Goal: Find specific page/section: Find specific page/section

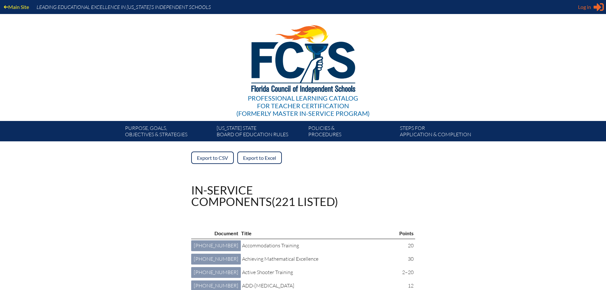
type input "[EMAIL_ADDRESS][DOMAIN_NAME]"
click at [587, 8] on span "Log in" at bounding box center [584, 7] width 13 height 8
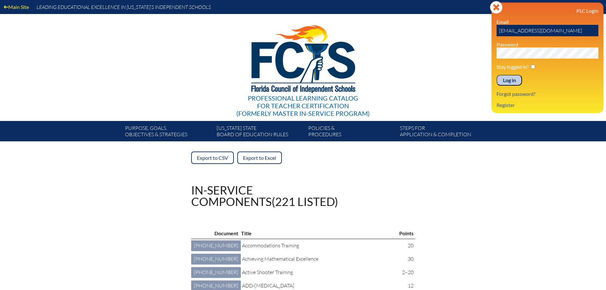
click at [516, 80] on input "Log in" at bounding box center [509, 80] width 25 height 11
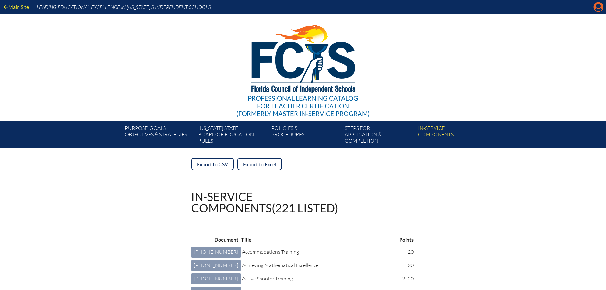
click at [599, 6] on icon "Manage account" at bounding box center [599, 7] width 10 height 10
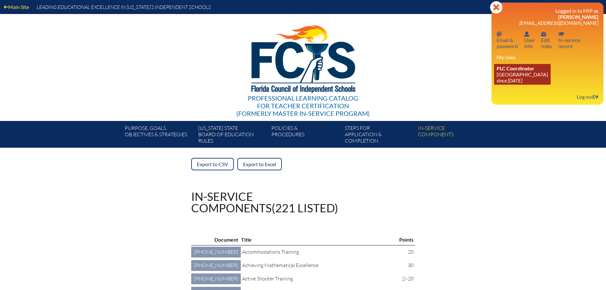
click at [522, 74] on link "PLC Coordinator Grandview Preparatory School since 2014 Jul 9" at bounding box center [522, 74] width 57 height 21
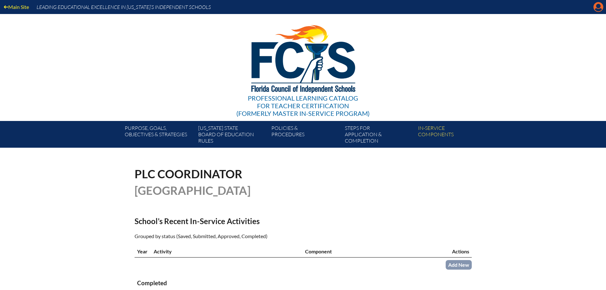
click at [600, 8] on icon at bounding box center [599, 7] width 10 height 10
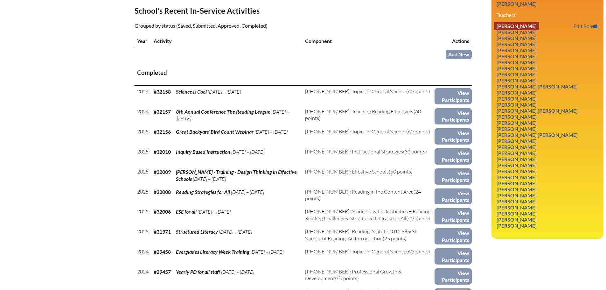
scroll to position [223, 0]
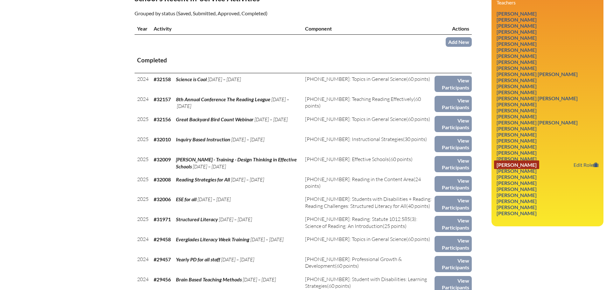
click at [497, 169] on link "Jennifer L. Schlesman" at bounding box center [516, 164] width 45 height 9
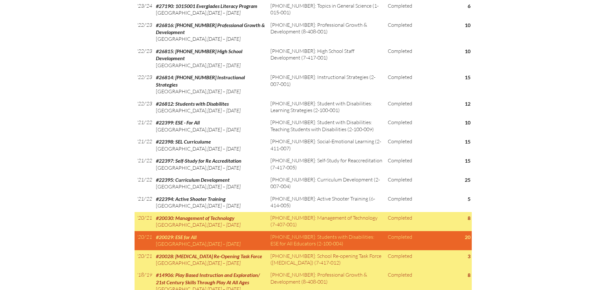
scroll to position [446, 0]
